Goal: Task Accomplishment & Management: Manage account settings

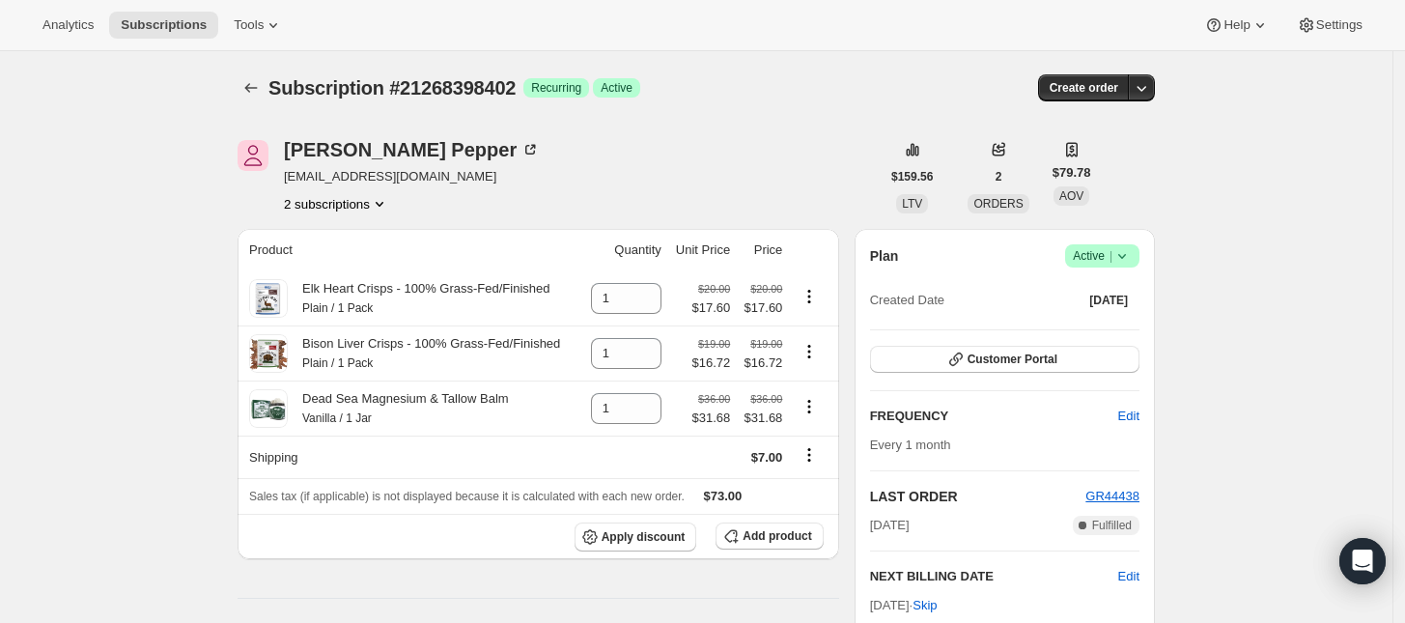
click at [372, 206] on button "2 subscriptions" at bounding box center [336, 203] width 105 height 19
click at [372, 232] on span "21268365634" at bounding box center [343, 240] width 134 height 19
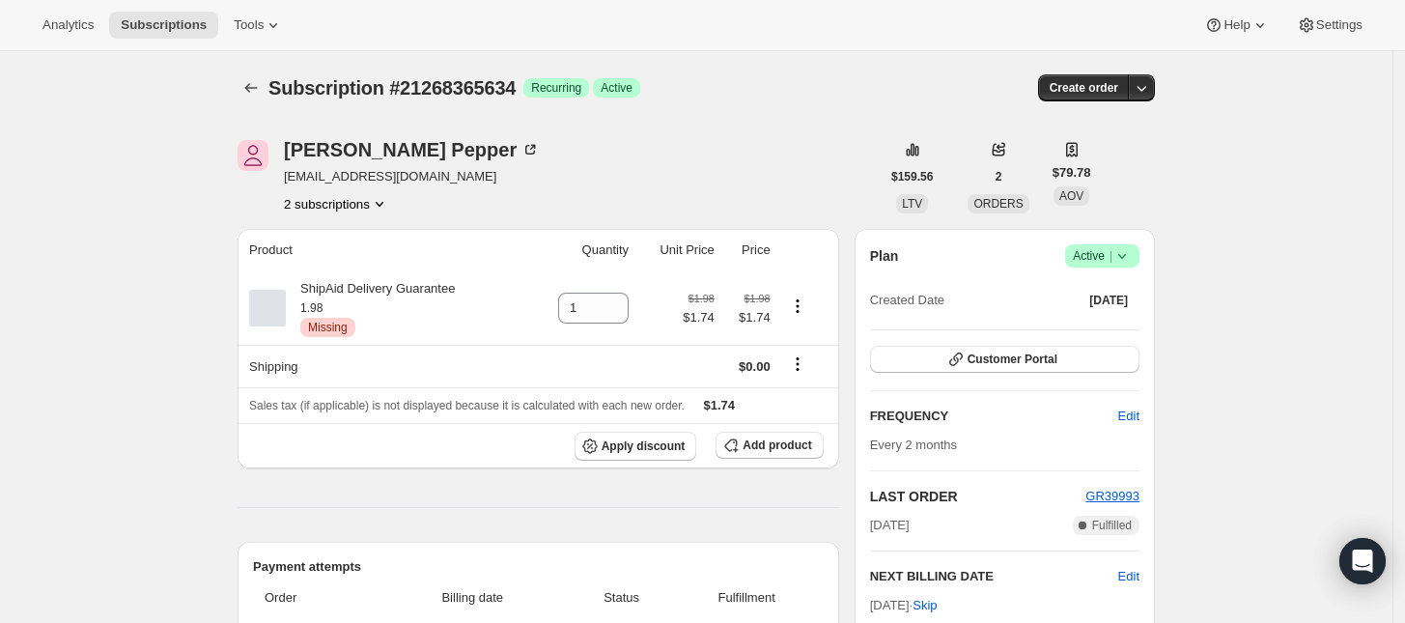
click at [321, 204] on button "2 subscriptions" at bounding box center [336, 203] width 105 height 19
click at [341, 266] on span "21268398402" at bounding box center [314, 273] width 77 height 14
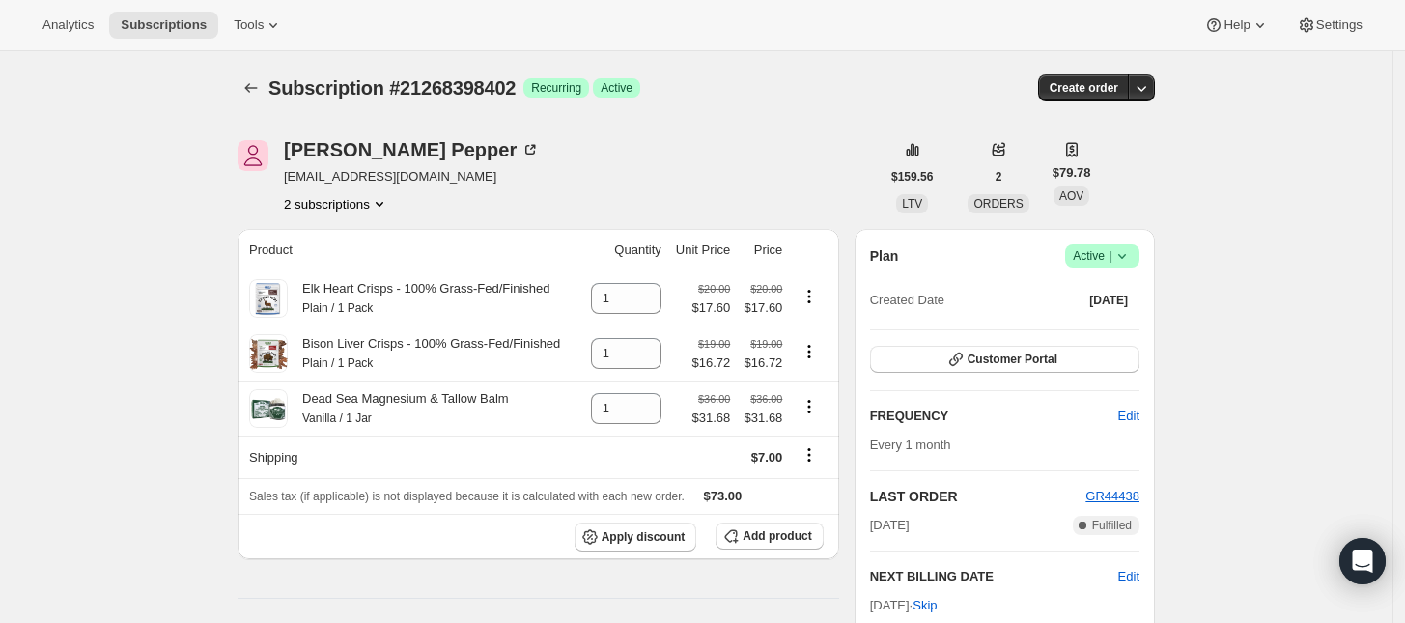
click at [1112, 259] on span "Active |" at bounding box center [1102, 255] width 59 height 19
click at [1094, 334] on span "Cancel subscription" at bounding box center [1109, 327] width 109 height 14
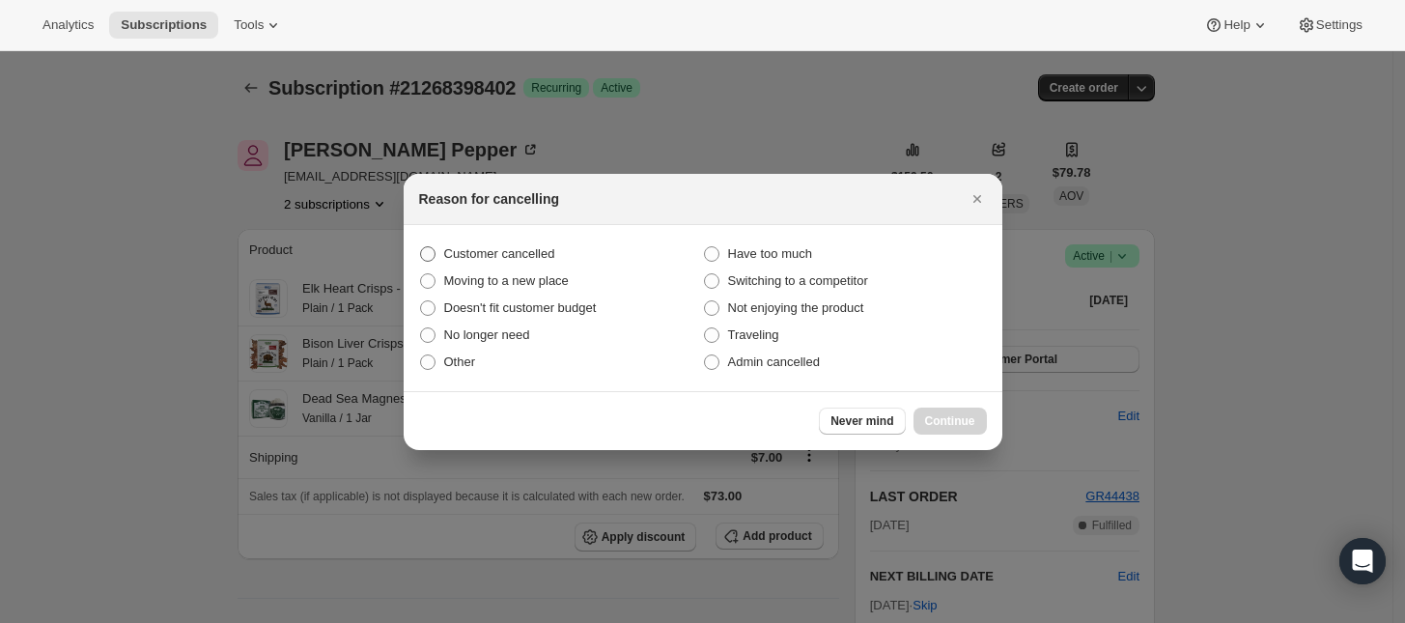
click at [528, 259] on span "Customer cancelled" at bounding box center [499, 253] width 111 height 14
click at [421, 247] on input "Customer cancelled" at bounding box center [420, 246] width 1 height 1
radio input "true"
click at [942, 419] on span "Continue" at bounding box center [950, 420] width 50 height 15
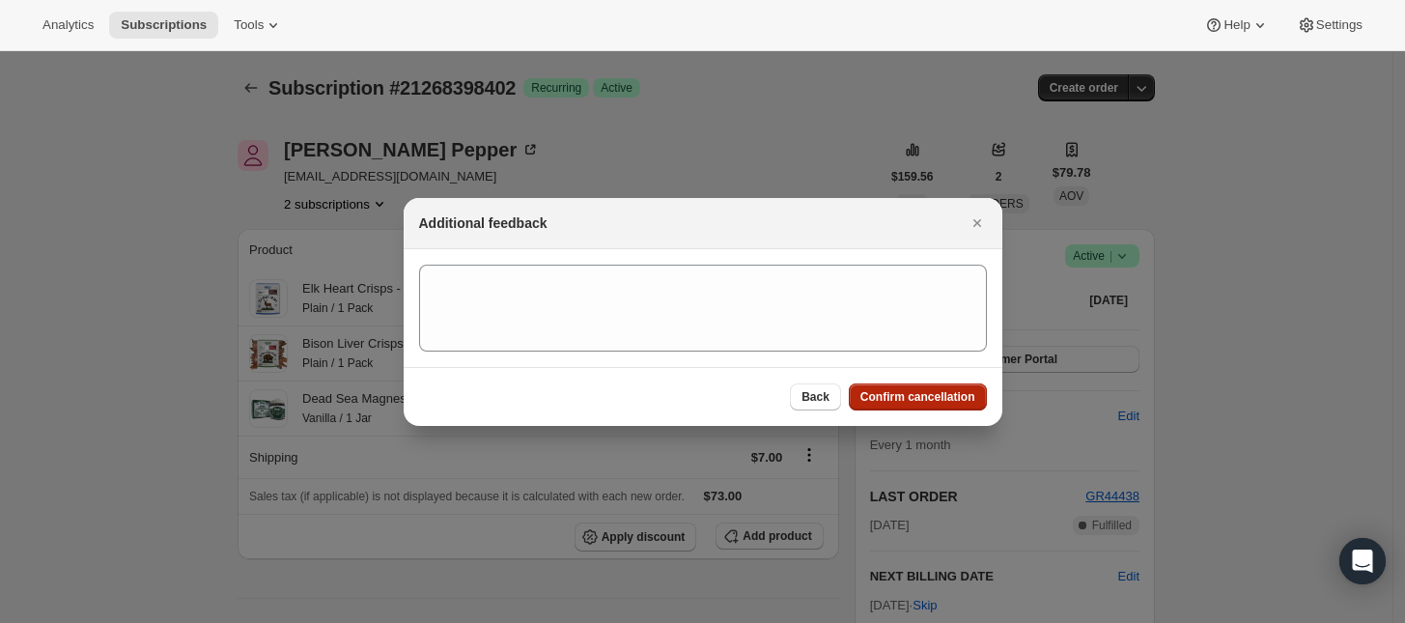
click at [925, 392] on span "Confirm cancellation" at bounding box center [917, 396] width 115 height 15
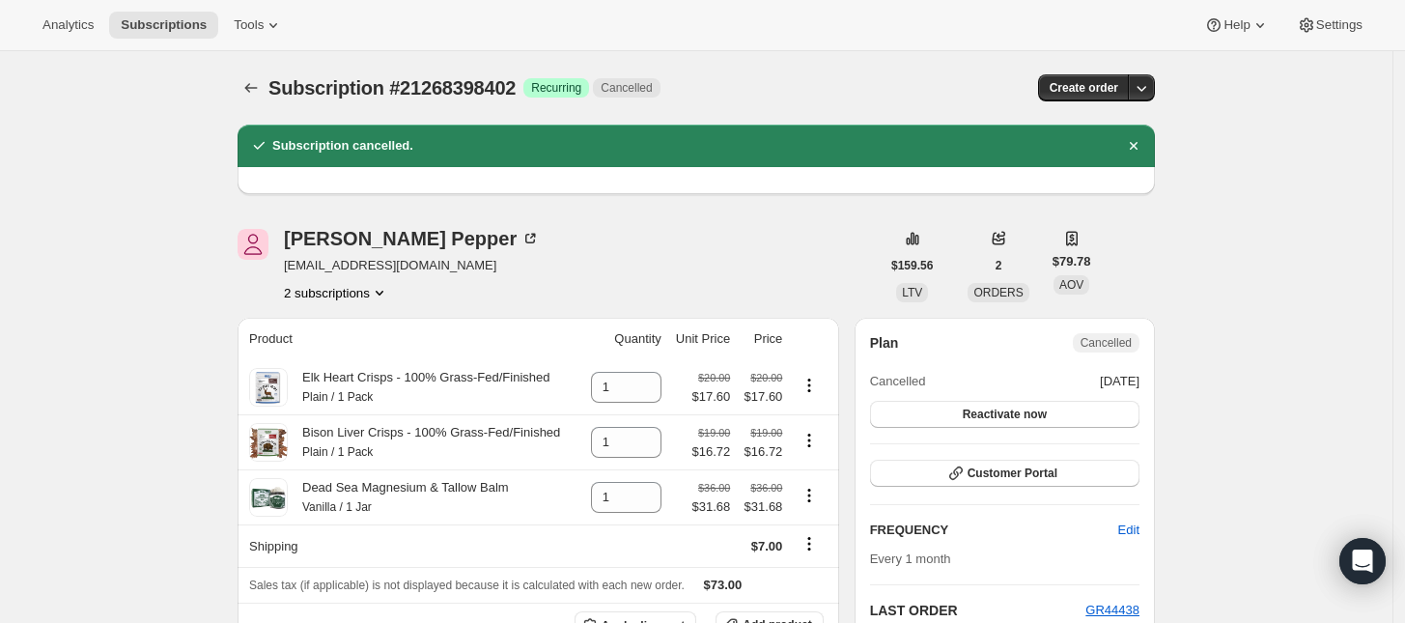
click at [348, 297] on button "2 subscriptions" at bounding box center [336, 292] width 105 height 19
click at [365, 313] on button "21268365634" at bounding box center [343, 328] width 146 height 31
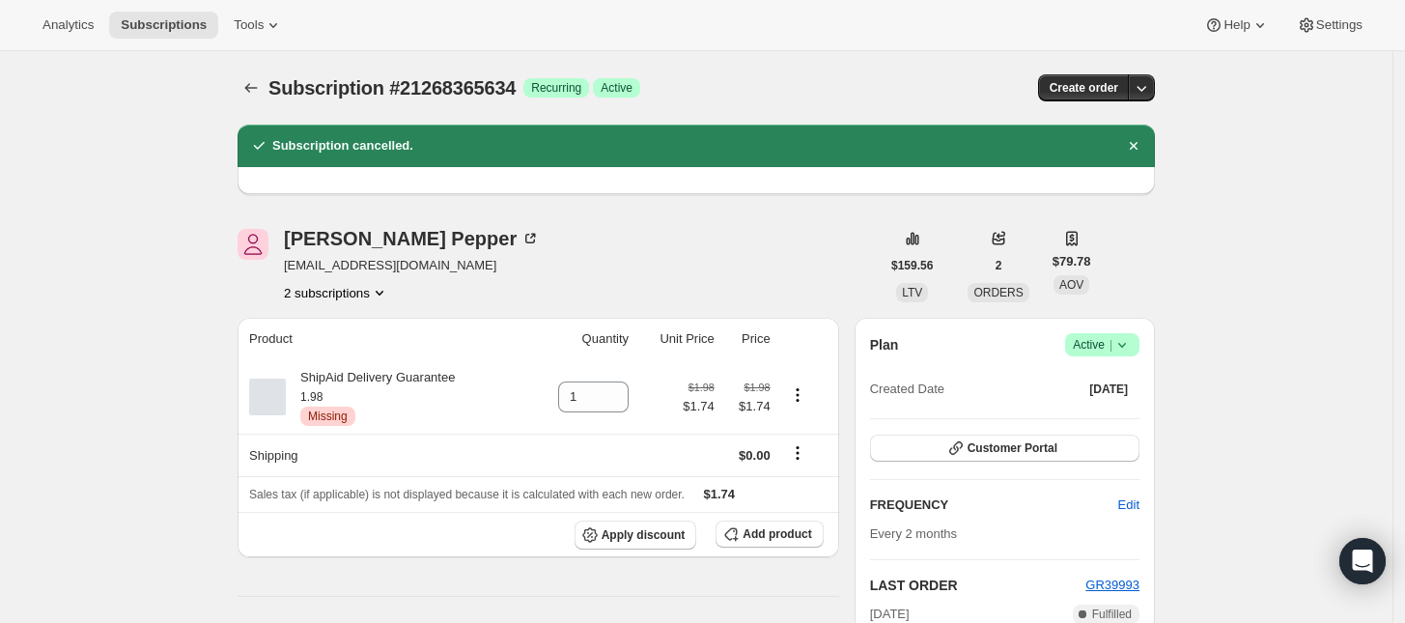
click at [1104, 349] on span "Active |" at bounding box center [1102, 344] width 59 height 19
click at [1096, 401] on button "Cancel subscription" at bounding box center [1109, 415] width 121 height 31
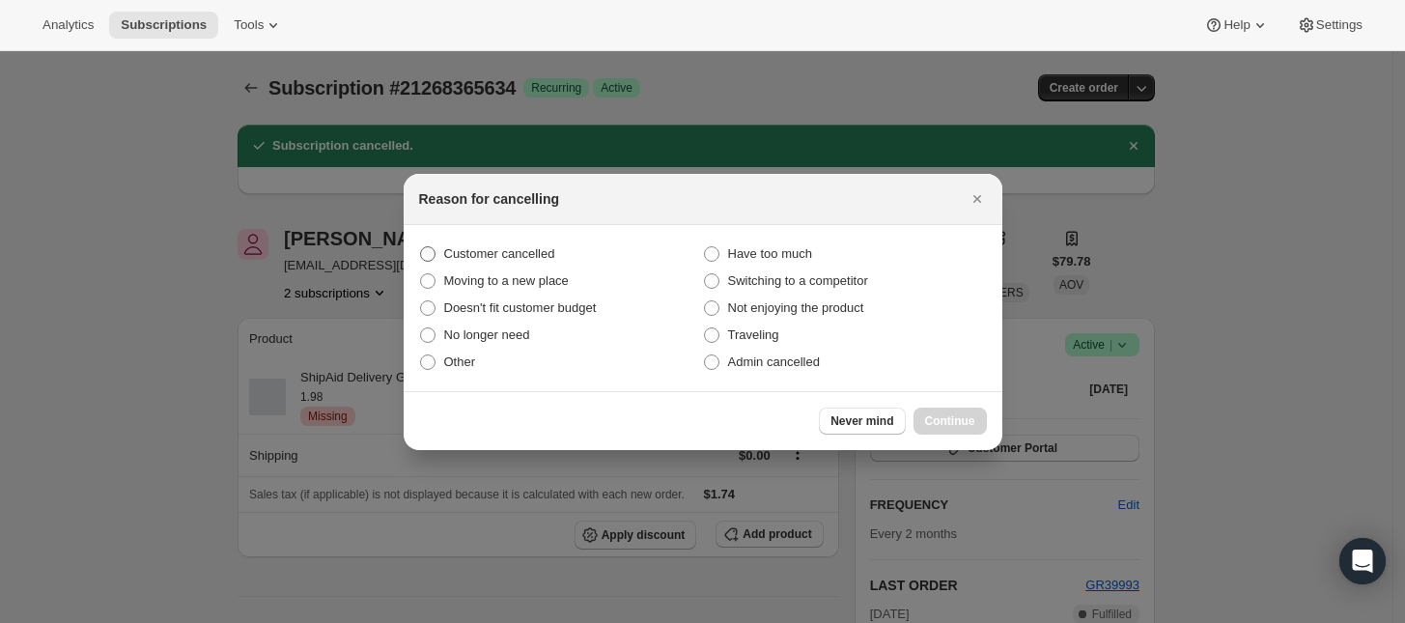
click at [433, 240] on label "Customer cancelled" at bounding box center [561, 253] width 284 height 27
click at [421, 246] on input "Customer cancelled" at bounding box center [420, 246] width 1 height 1
radio input "true"
click at [967, 426] on span "Continue" at bounding box center [950, 420] width 50 height 15
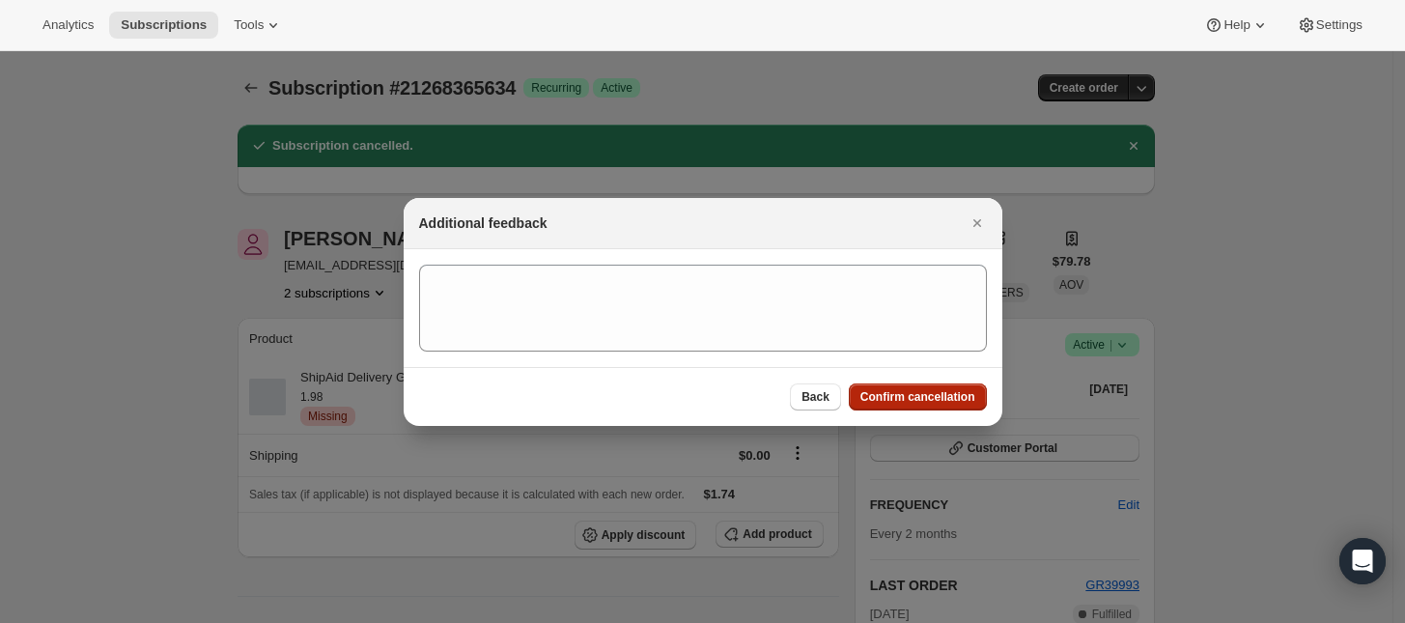
click at [938, 397] on span "Confirm cancellation" at bounding box center [917, 396] width 115 height 15
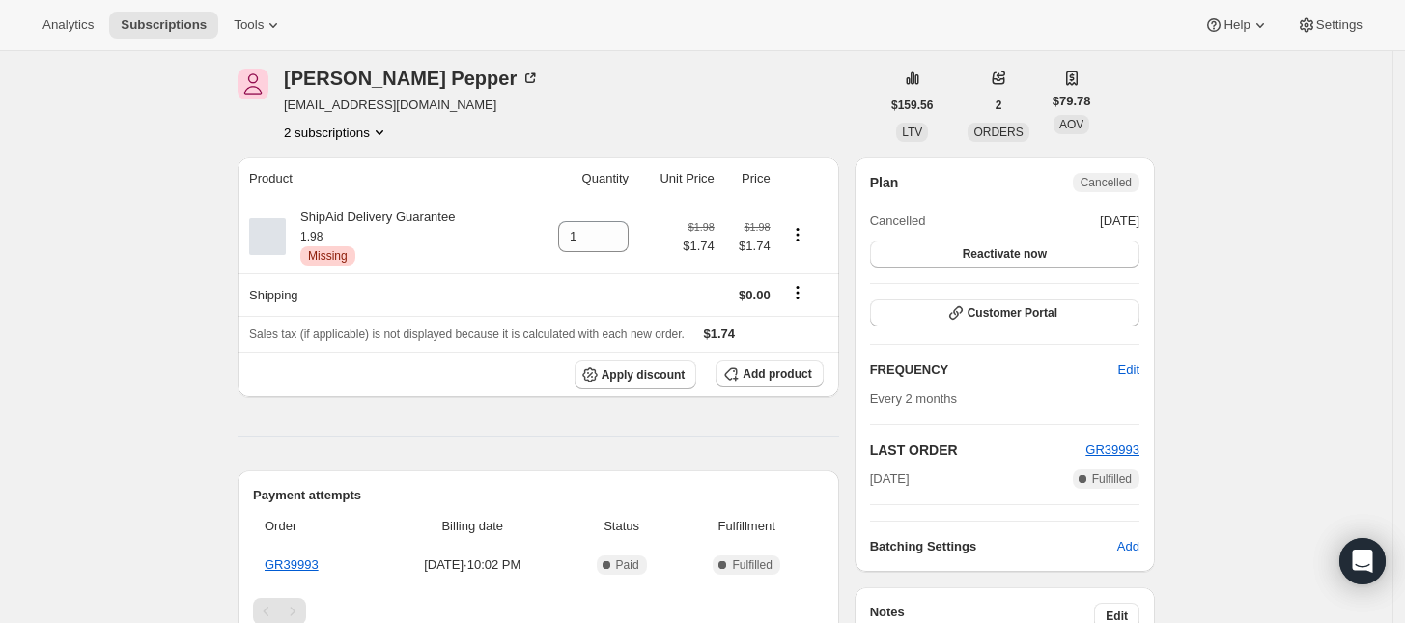
scroll to position [483, 0]
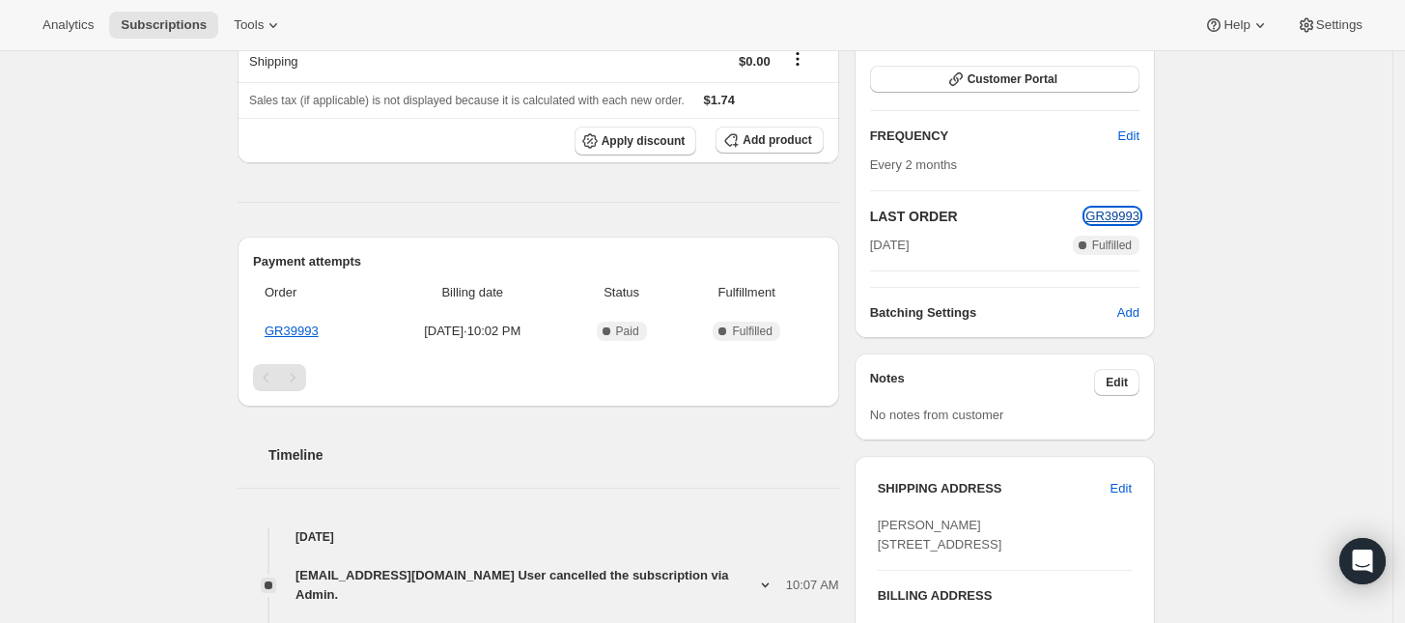
click at [1135, 215] on span "GR39993" at bounding box center [1112, 216] width 54 height 14
